Goal: Task Accomplishment & Management: Manage account settings

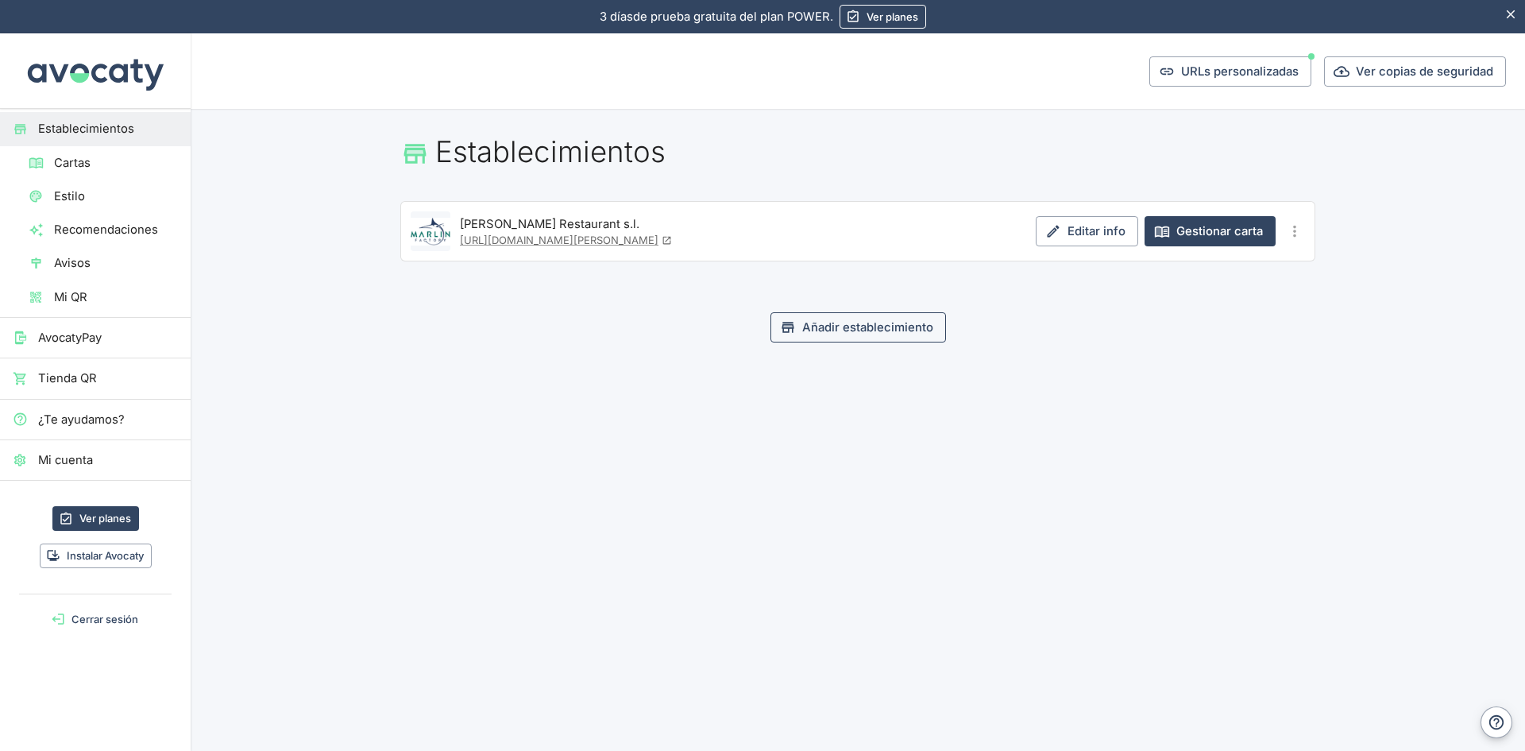
click at [863, 329] on button "Añadir establecimiento" at bounding box center [859, 327] width 176 height 30
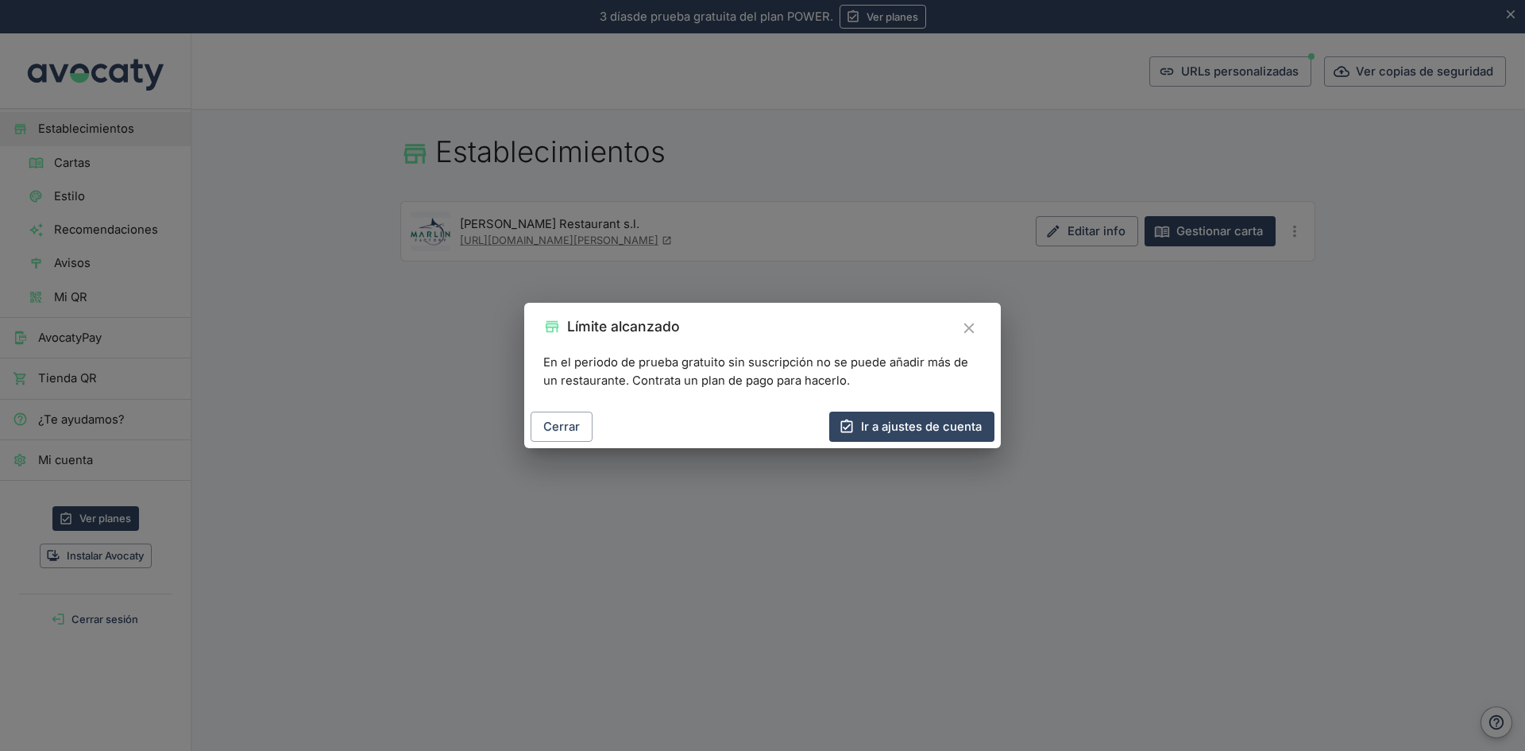
click at [968, 327] on icon "Cerrar" at bounding box center [969, 328] width 10 height 10
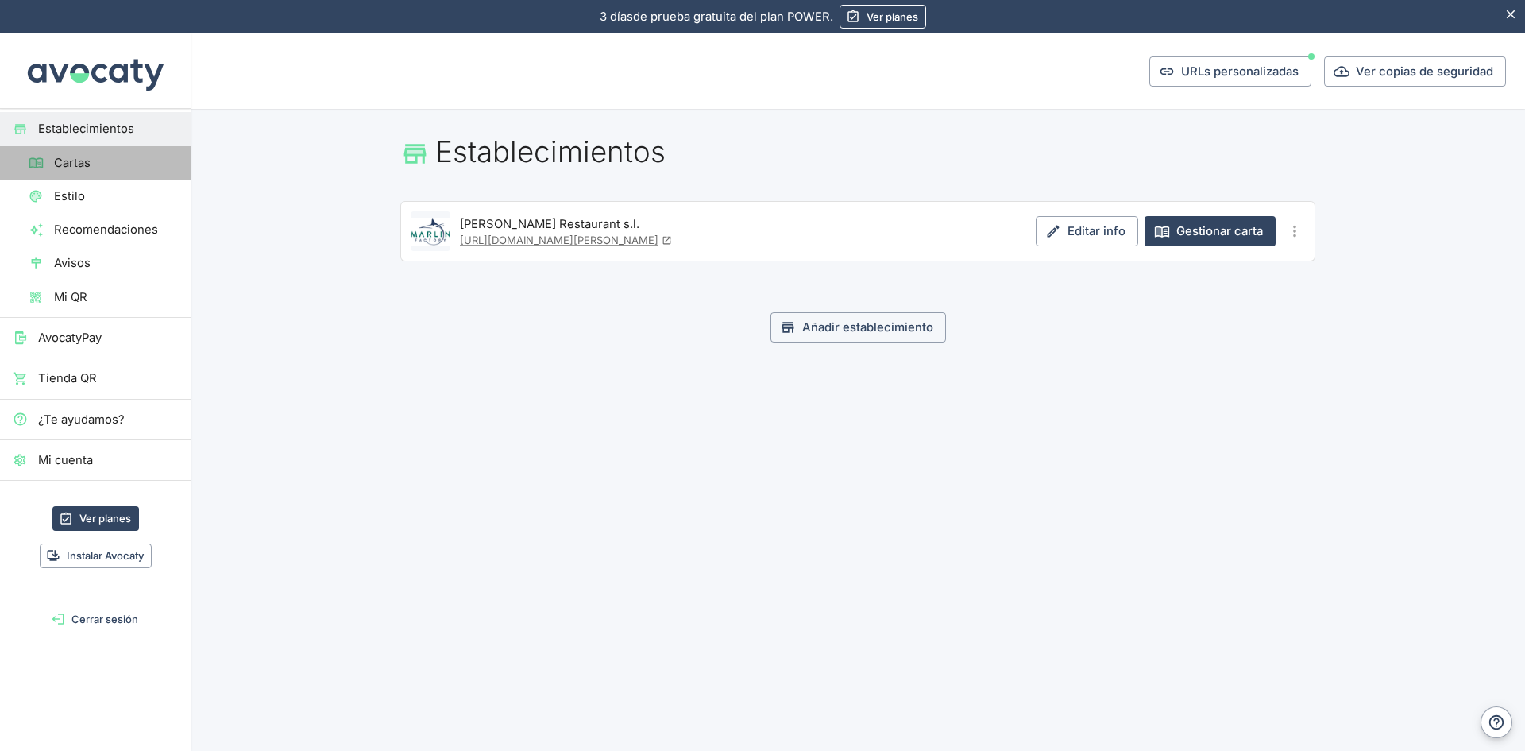
click at [90, 160] on span "Cartas" at bounding box center [116, 162] width 124 height 17
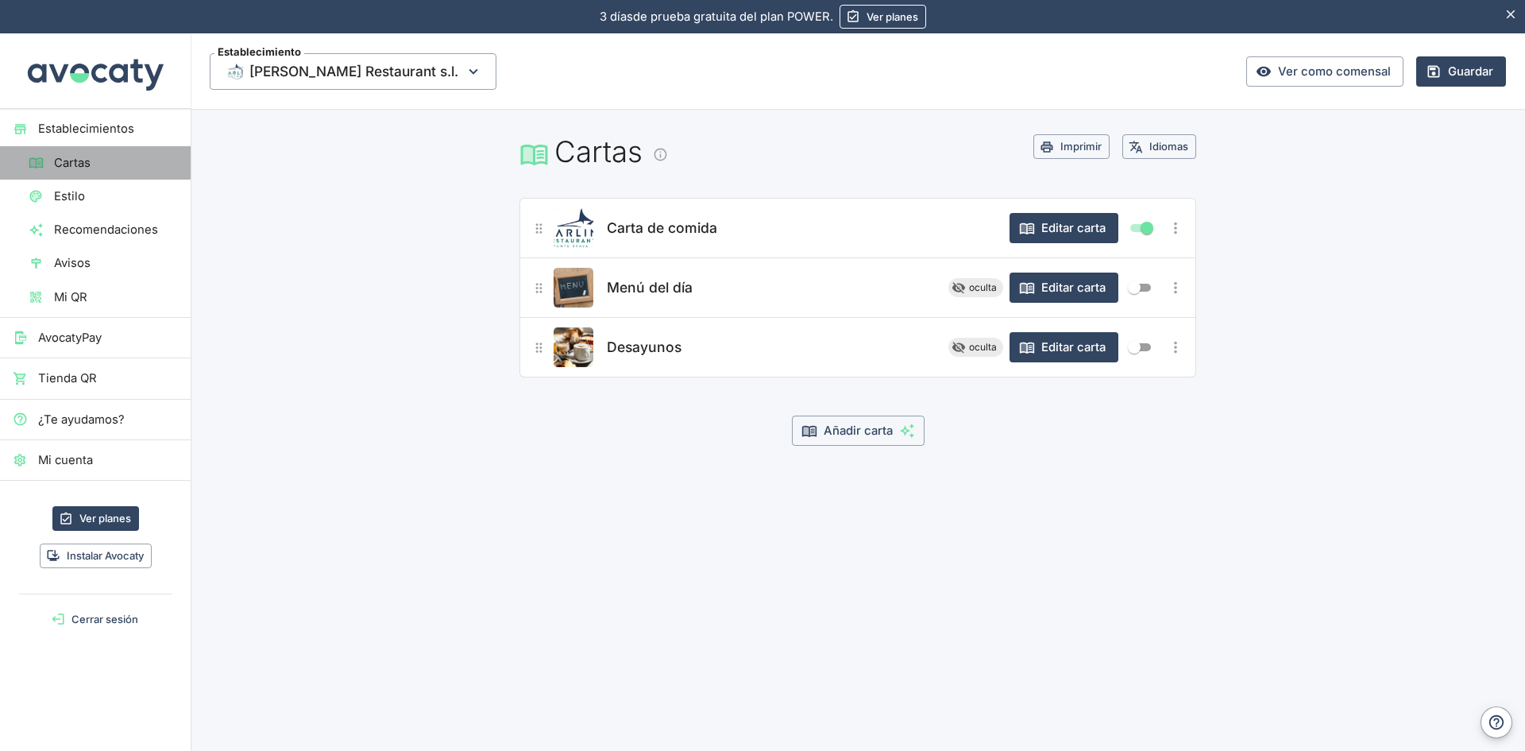
click at [87, 165] on span "Cartas" at bounding box center [116, 162] width 124 height 17
click at [83, 191] on span "Estilo" at bounding box center [116, 196] width 124 height 17
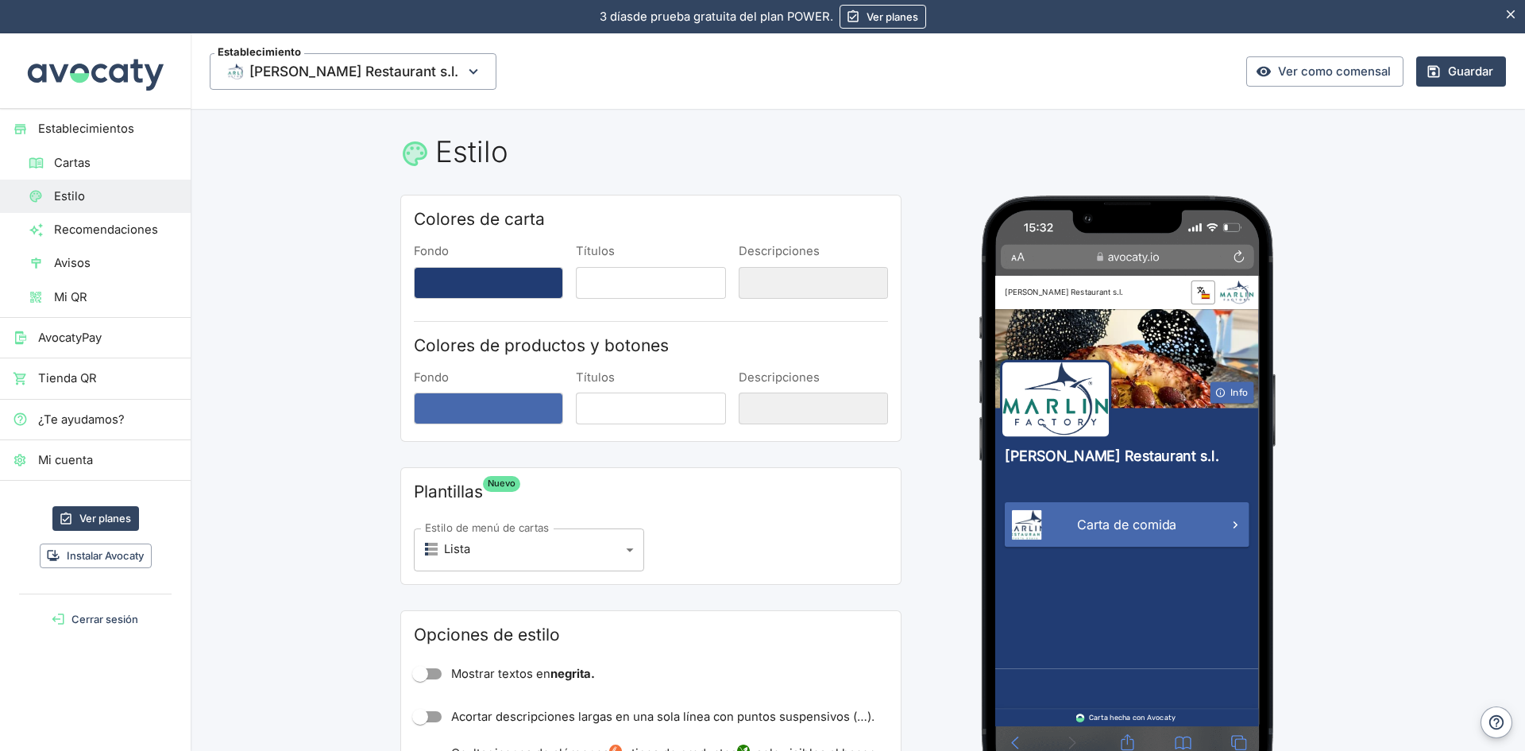
click at [91, 160] on span "Cartas" at bounding box center [116, 162] width 124 height 17
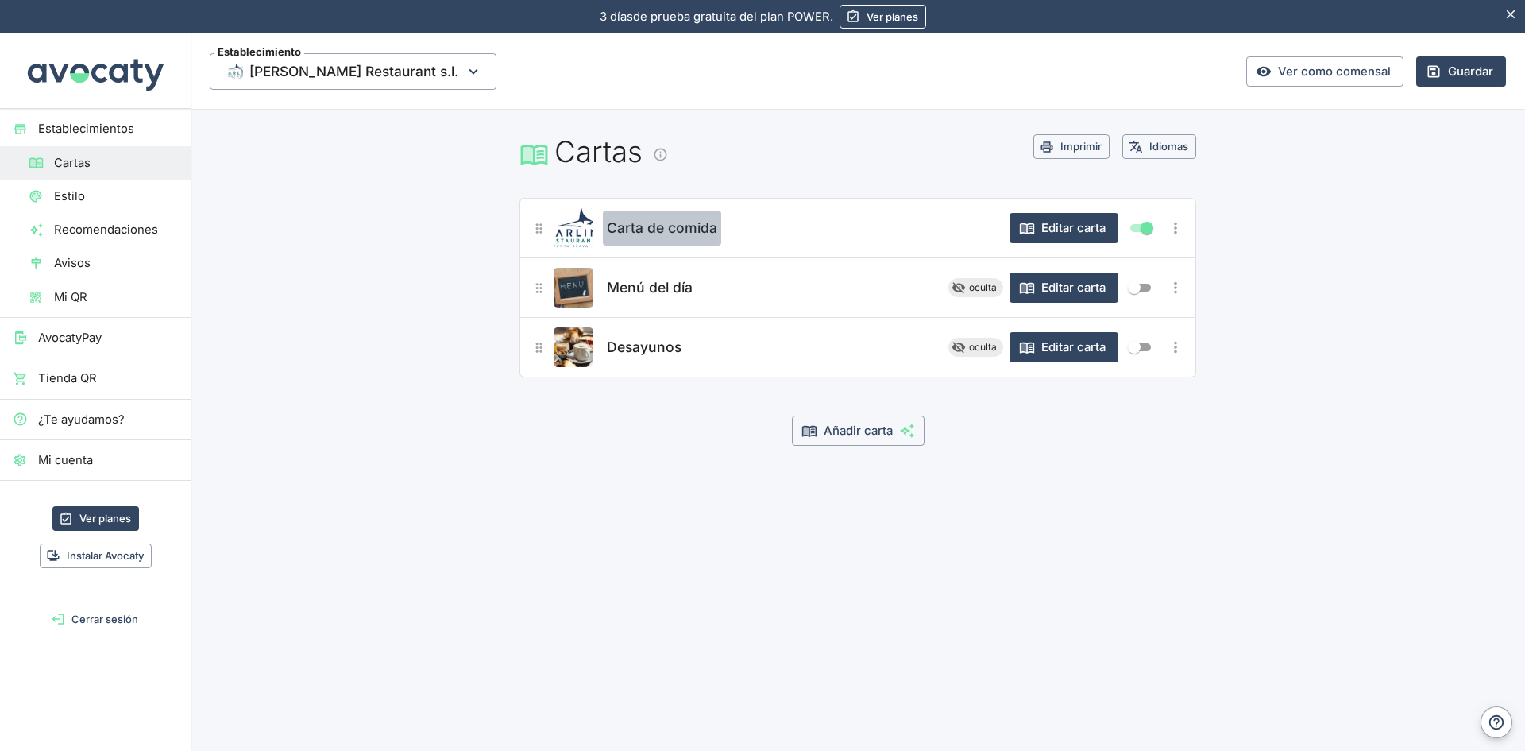
click at [635, 230] on span "Carta de comida" at bounding box center [662, 228] width 110 height 22
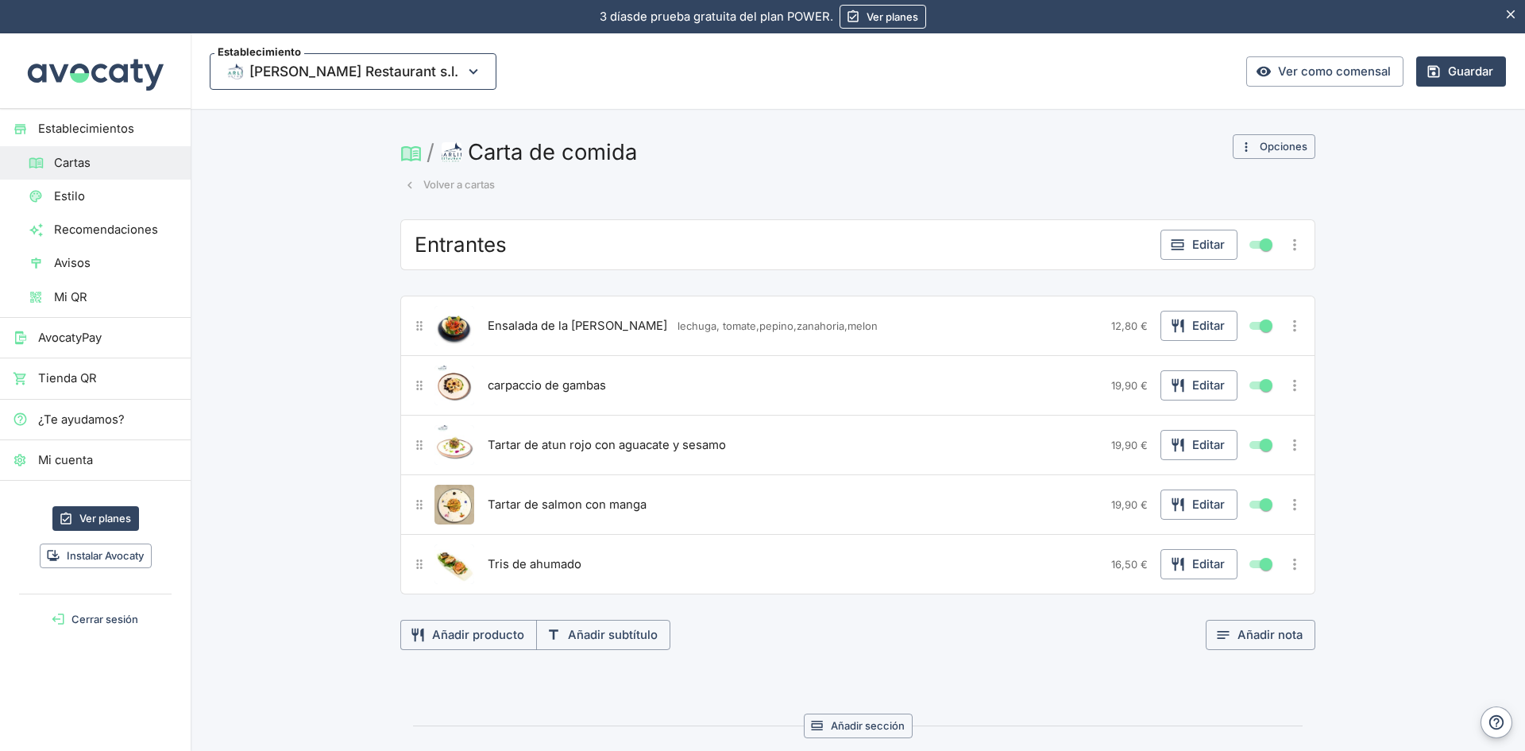
click at [465, 67] on icon "button" at bounding box center [473, 71] width 17 height 17
click at [314, 160] on span "Nuevo establecimiento" at bounding box center [341, 165] width 180 height 17
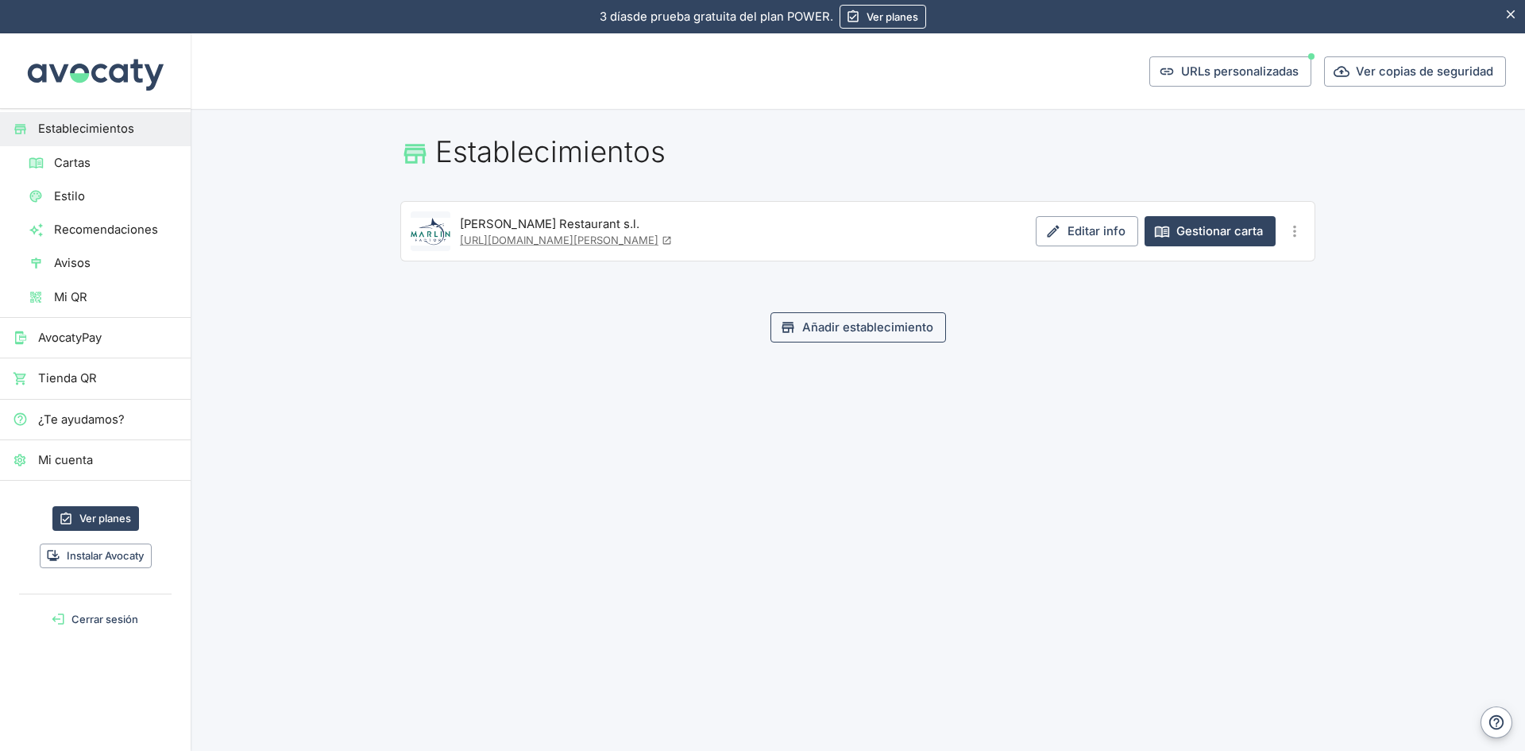
click at [798, 326] on button "Añadir establecimiento" at bounding box center [859, 327] width 176 height 30
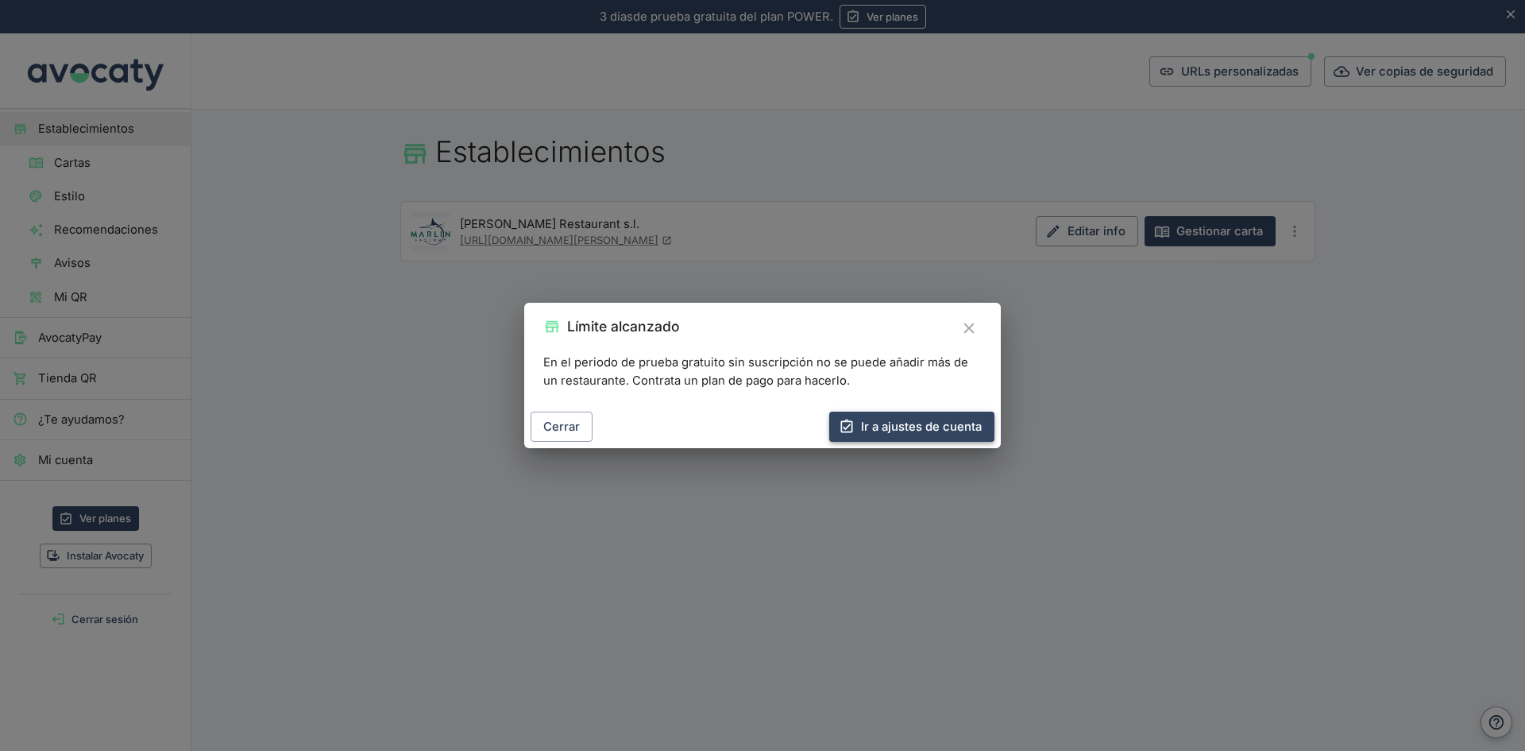
click at [861, 425] on link "Ir a ajustes de cuenta" at bounding box center [911, 427] width 165 height 30
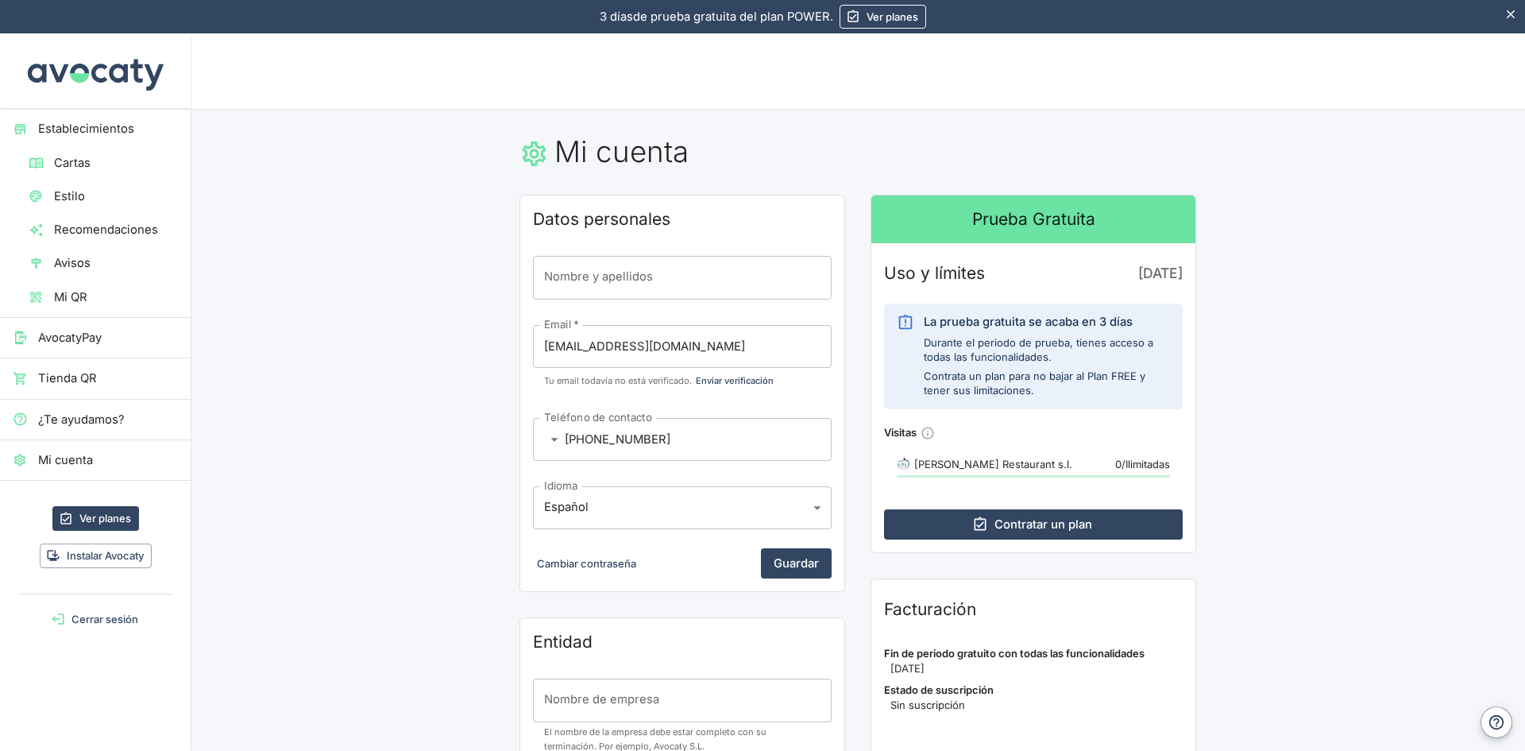
click at [95, 195] on span "Estilo" at bounding box center [116, 196] width 124 height 17
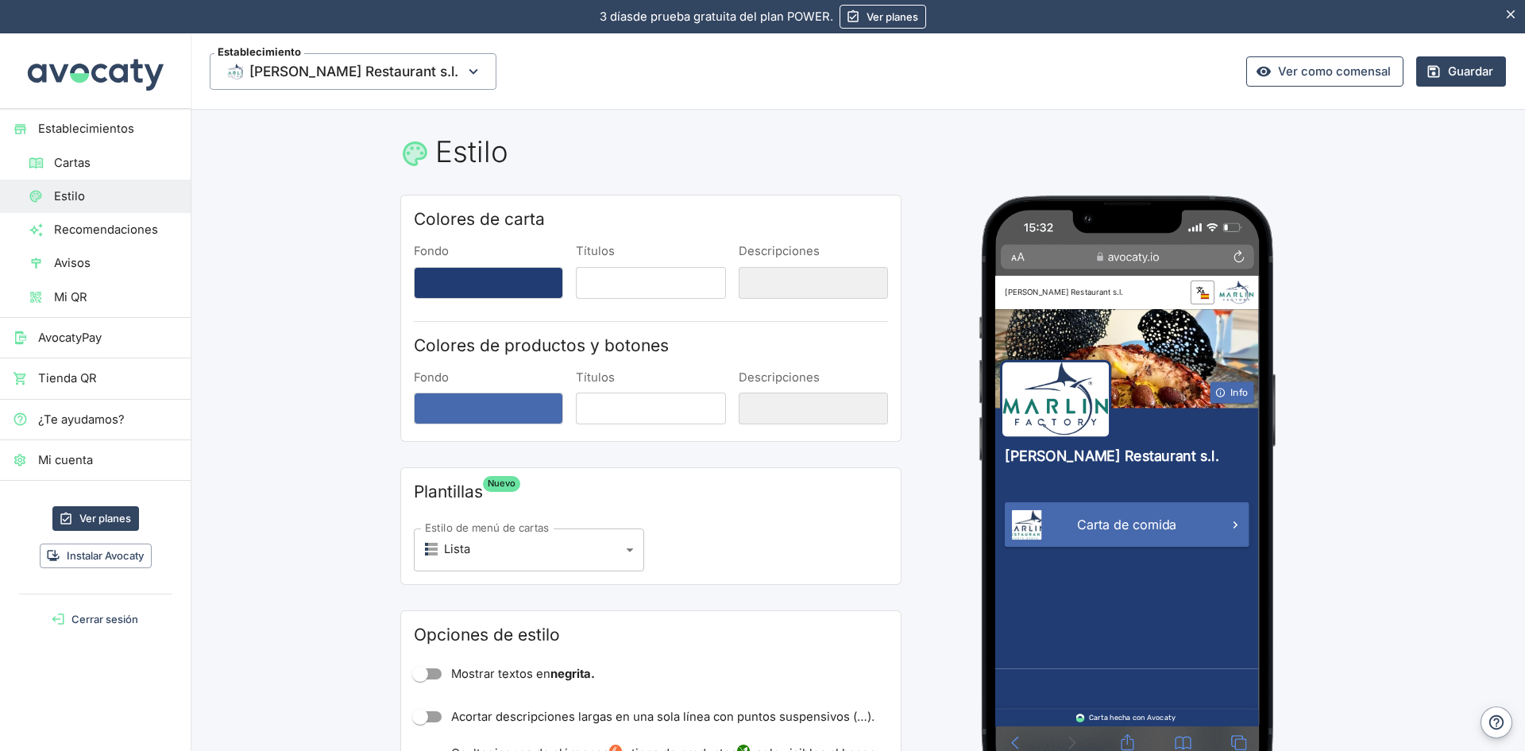
click at [1330, 72] on link "Ver como comensal" at bounding box center [1325, 71] width 157 height 30
click at [1337, 70] on link "Ver como comensal" at bounding box center [1325, 71] width 157 height 30
click at [1508, 15] on icon "Esconder aviso" at bounding box center [1511, 14] width 15 height 15
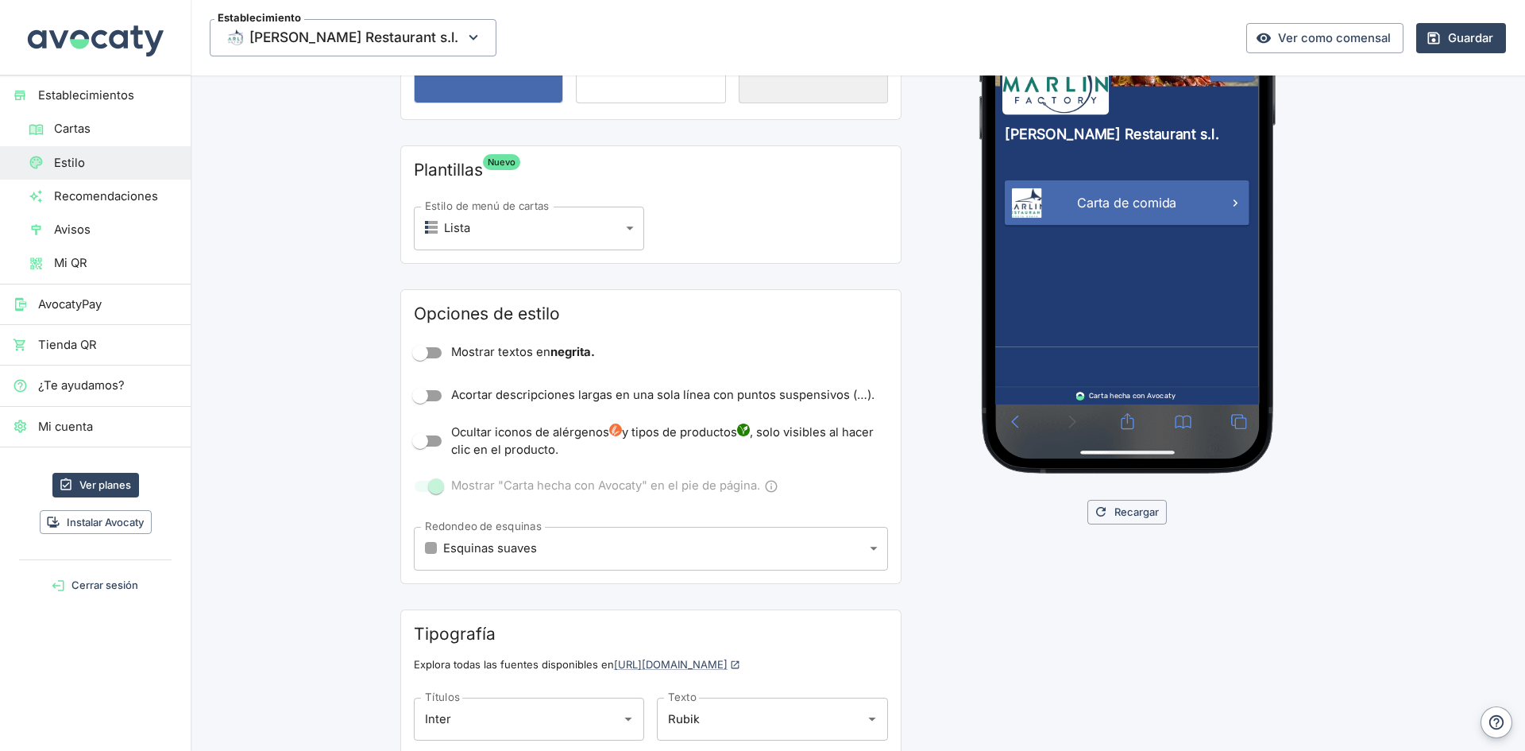
scroll to position [361, 0]
